Goal: Transaction & Acquisition: Purchase product/service

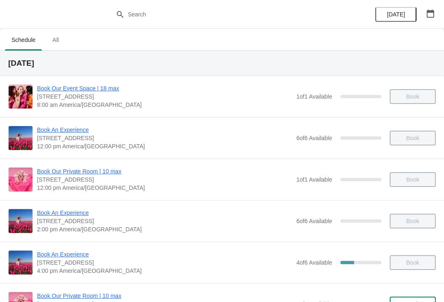
click at [429, 12] on icon "button" at bounding box center [430, 13] width 7 height 8
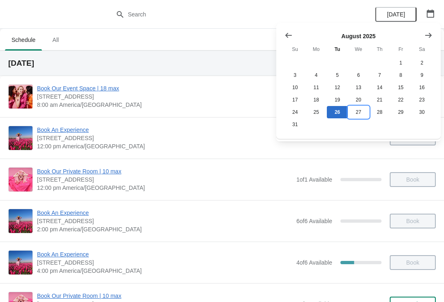
click at [359, 115] on button "27" at bounding box center [358, 112] width 21 height 12
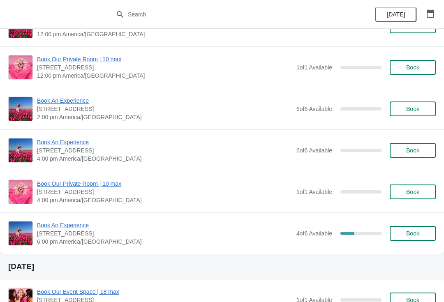
scroll to position [115, 0]
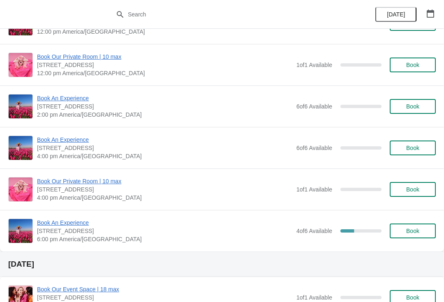
click at [407, 229] on span "Book" at bounding box center [412, 231] width 13 height 7
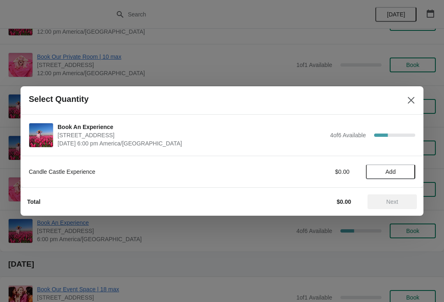
click at [391, 169] on span "Add" at bounding box center [391, 172] width 10 height 7
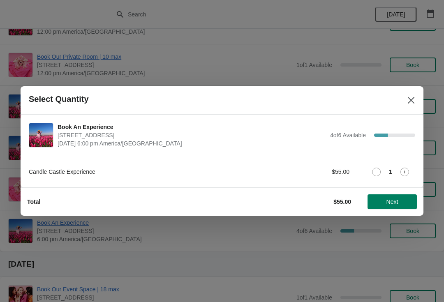
click at [408, 170] on icon at bounding box center [405, 172] width 9 height 9
click at [402, 171] on icon at bounding box center [405, 172] width 9 height 9
click at [396, 199] on span "Next" at bounding box center [393, 202] width 12 height 7
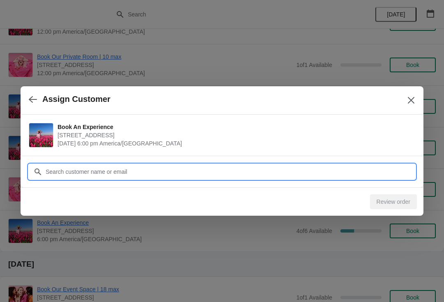
click at [155, 175] on input "Customer" at bounding box center [230, 171] width 370 height 15
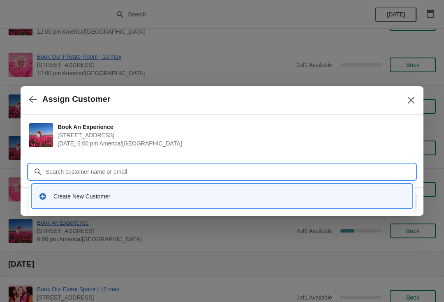
click at [116, 198] on div "Create New Customer" at bounding box center [229, 196] width 352 height 8
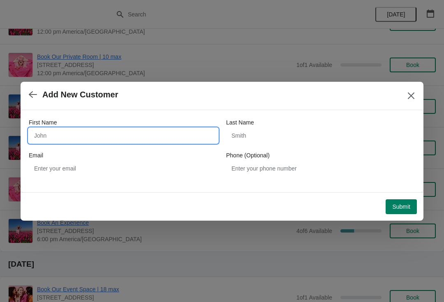
click at [137, 132] on input "First Name" at bounding box center [123, 135] width 189 height 15
type input "Anastasiia"
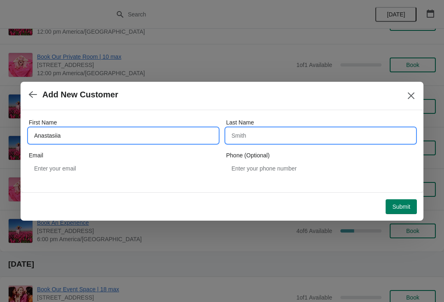
click at [294, 134] on input "Last Name" at bounding box center [320, 135] width 189 height 15
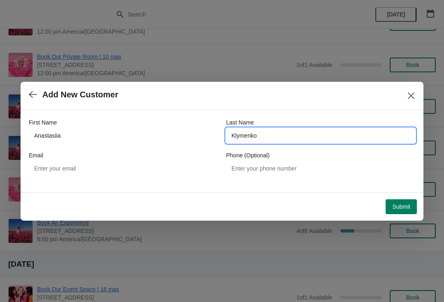
type input "Klymenko"
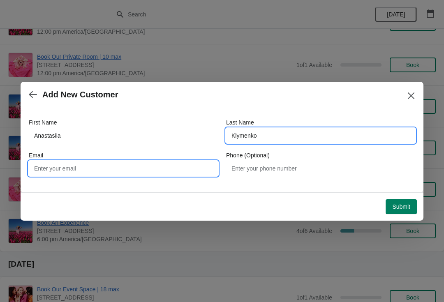
click at [192, 166] on input "Email" at bounding box center [123, 168] width 189 height 15
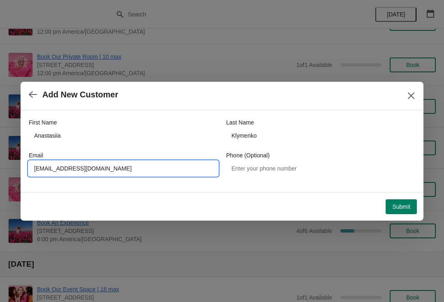
type input "[EMAIL_ADDRESS][DOMAIN_NAME]"
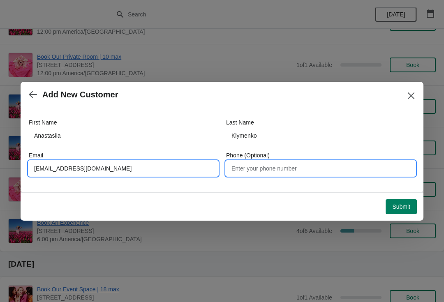
click at [293, 166] on input "Phone (Optional)" at bounding box center [320, 168] width 189 height 15
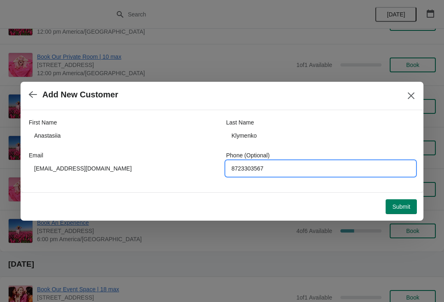
type input "8723303567"
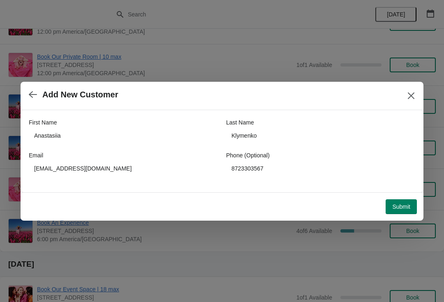
click at [403, 206] on span "Submit" at bounding box center [401, 207] width 18 height 7
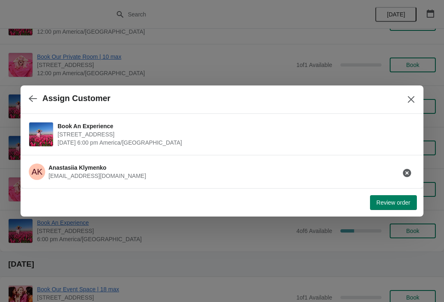
click at [401, 200] on span "Review order" at bounding box center [394, 202] width 34 height 7
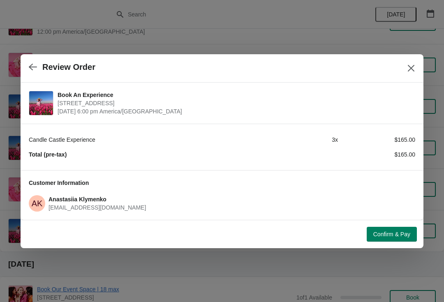
click at [388, 234] on span "Confirm & Pay" at bounding box center [391, 234] width 37 height 7
